Goal: Information Seeking & Learning: Learn about a topic

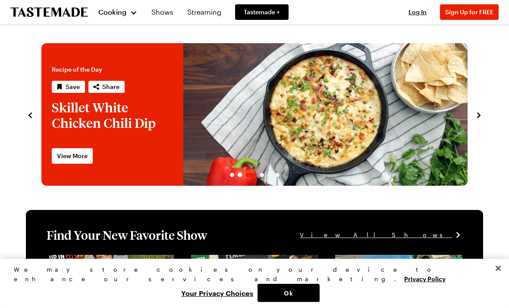
click at [130, 10] on div "Cooking" at bounding box center [117, 12] width 39 height 10
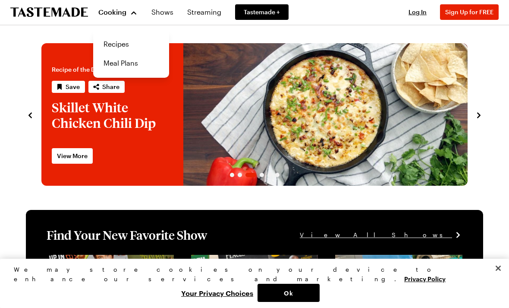
click at [132, 46] on link "Recipes" at bounding box center [131, 44] width 66 height 19
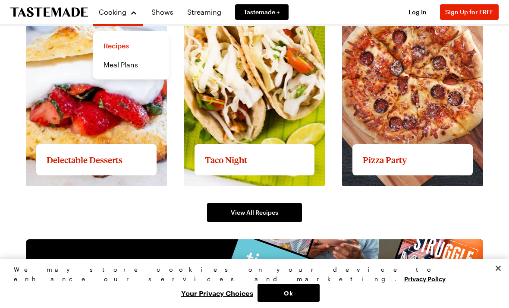
scroll to position [1215, 0]
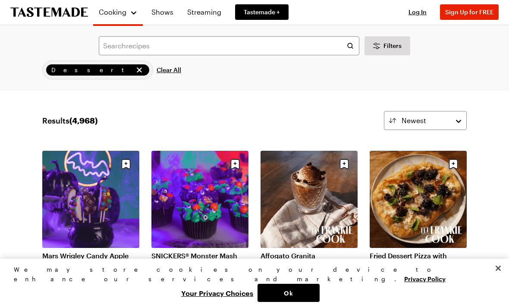
click at [96, 251] on link "Mars Wrigley Candy Apple Bar" at bounding box center [90, 259] width 97 height 17
